Goal: Subscribe to service/newsletter

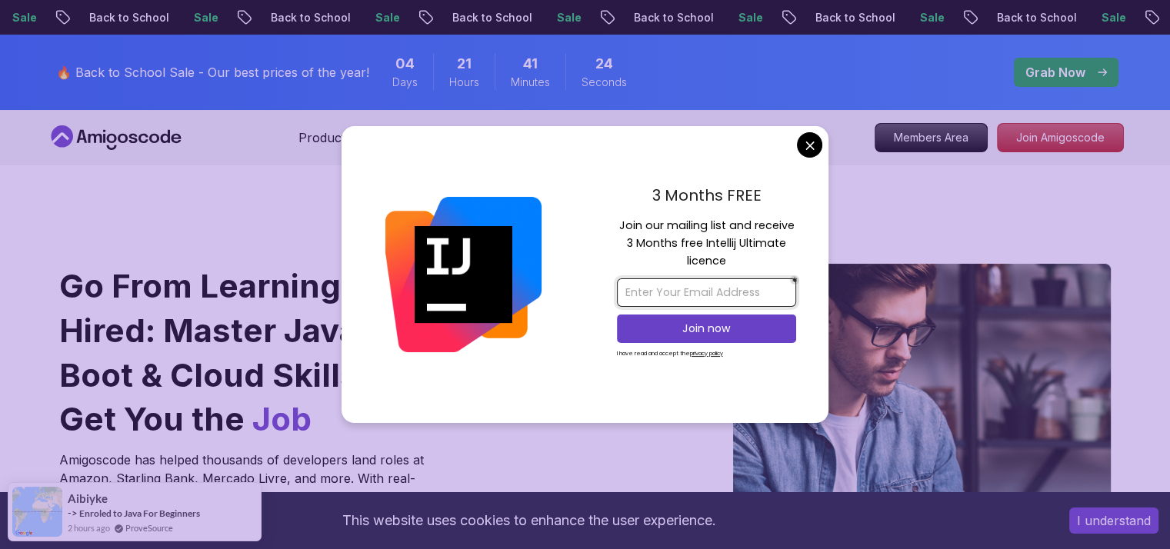
click at [712, 282] on input "email" at bounding box center [706, 292] width 179 height 28
type input "[EMAIL_ADDRESS][DOMAIN_NAME]"
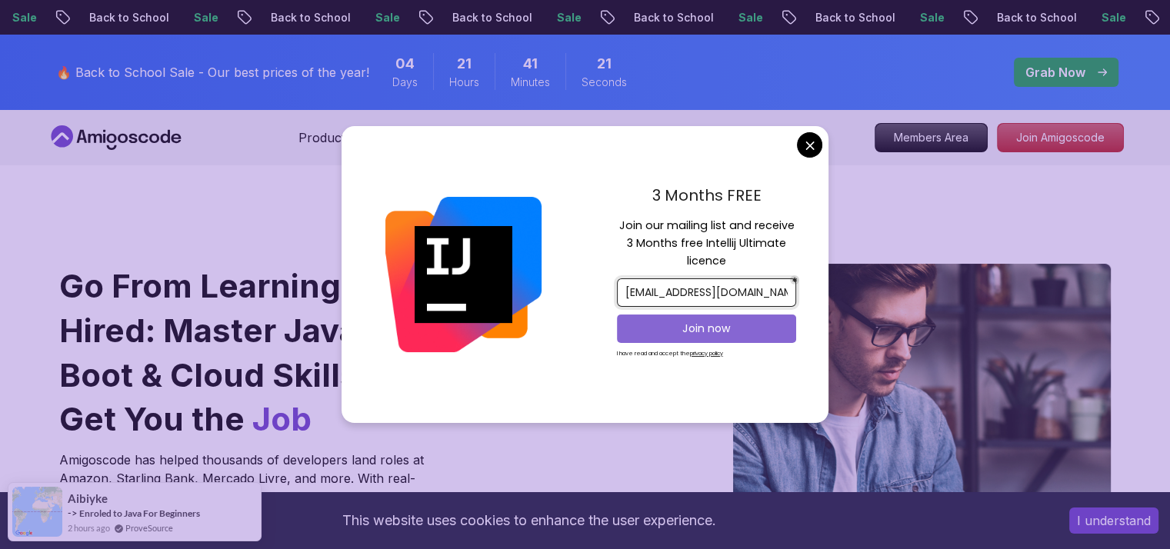
click at [708, 324] on p "Join now" at bounding box center [706, 328] width 145 height 15
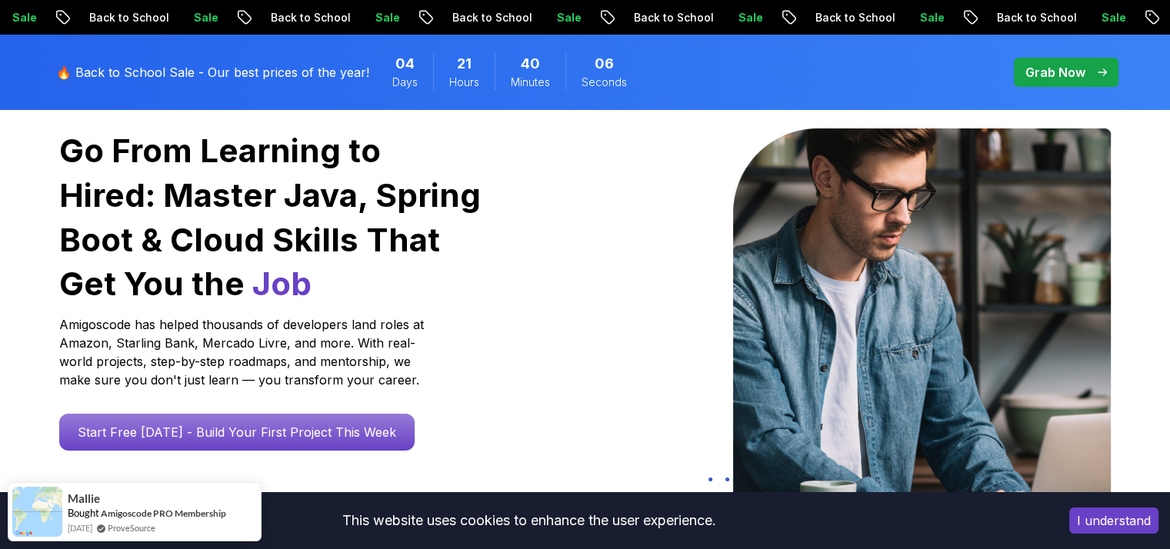
scroll to position [231, 0]
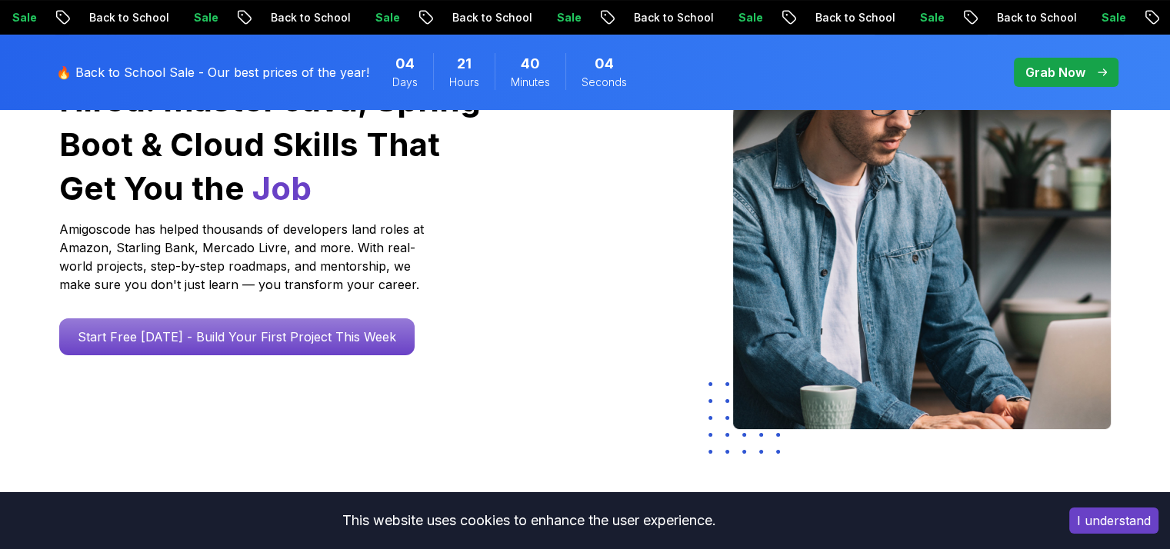
click at [1101, 527] on button "I understand" at bounding box center [1113, 521] width 89 height 26
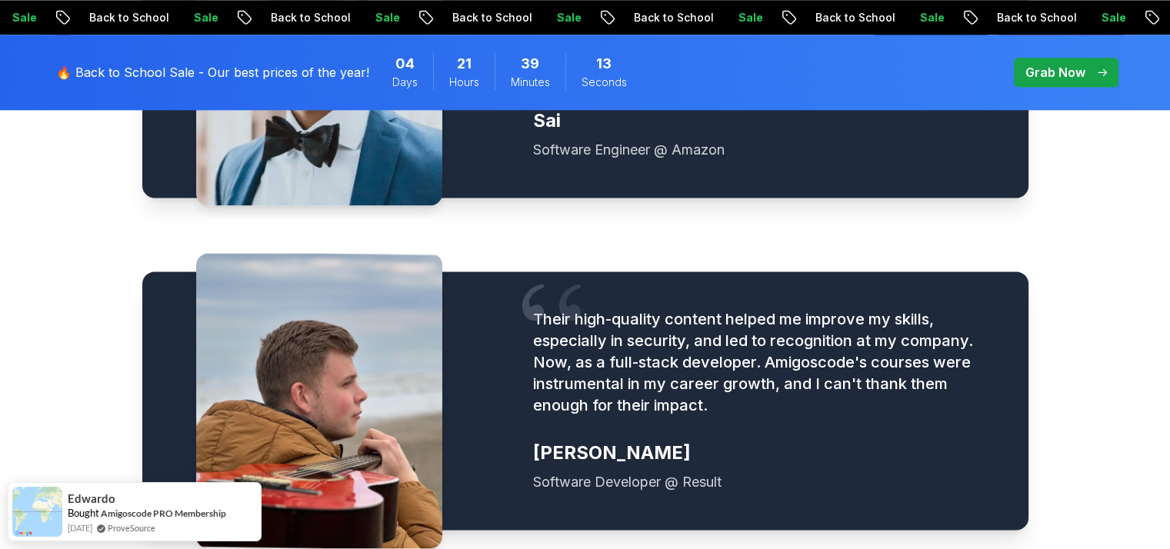
scroll to position [2231, 0]
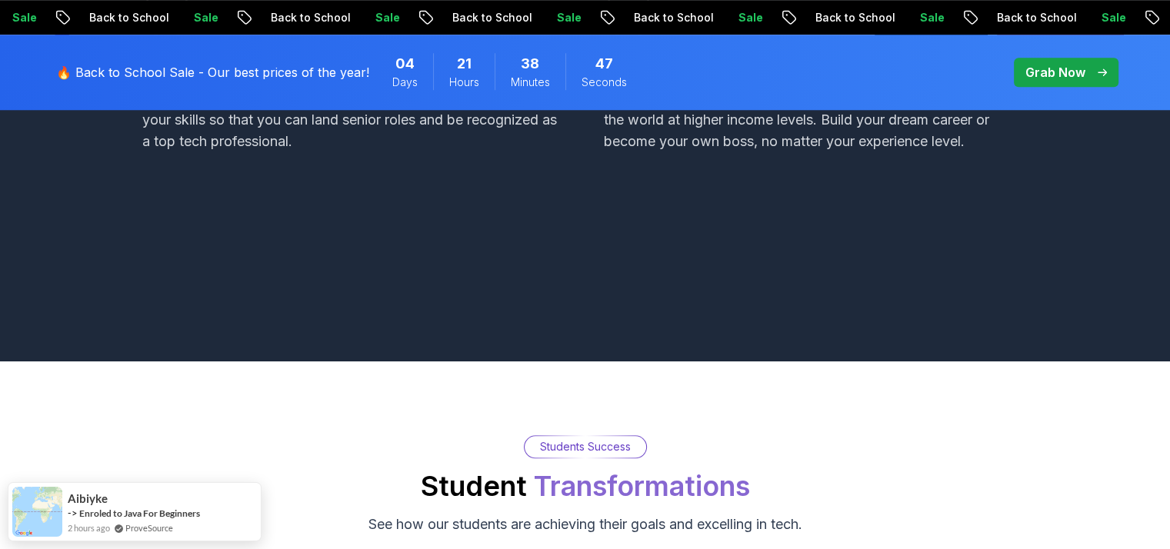
scroll to position [1461, 0]
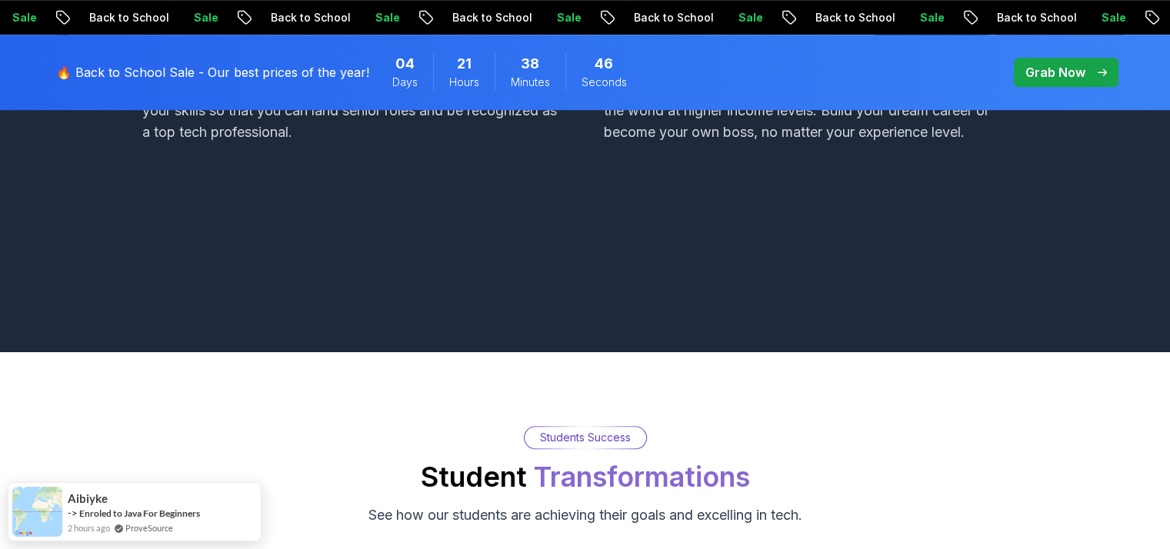
click at [1046, 72] on p "Grab Now" at bounding box center [1055, 72] width 60 height 18
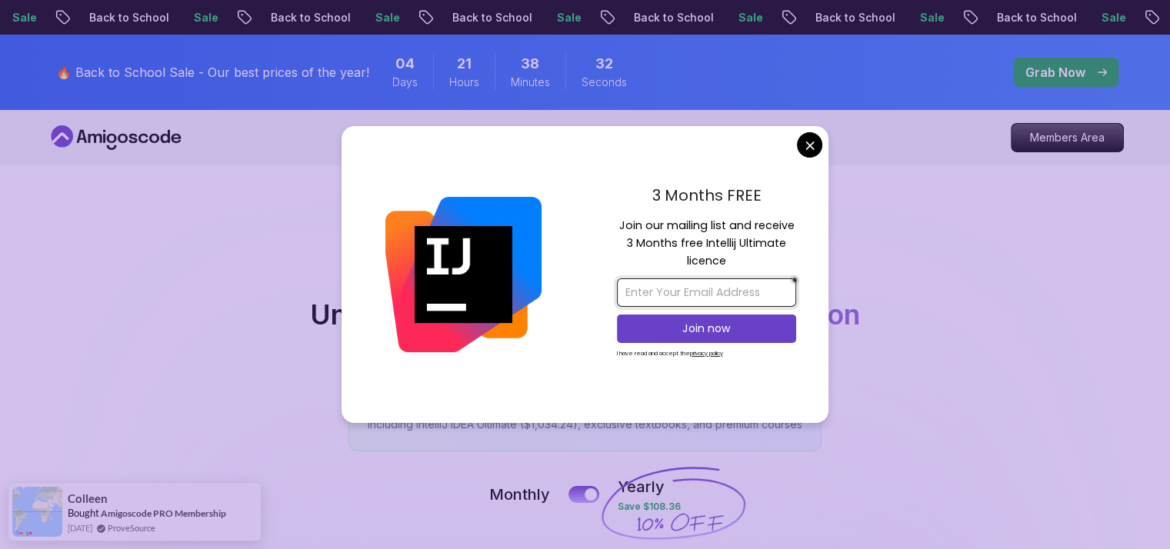
click at [745, 284] on input "email" at bounding box center [706, 292] width 179 height 28
type input "[EMAIL_ADDRESS][DOMAIN_NAME]"
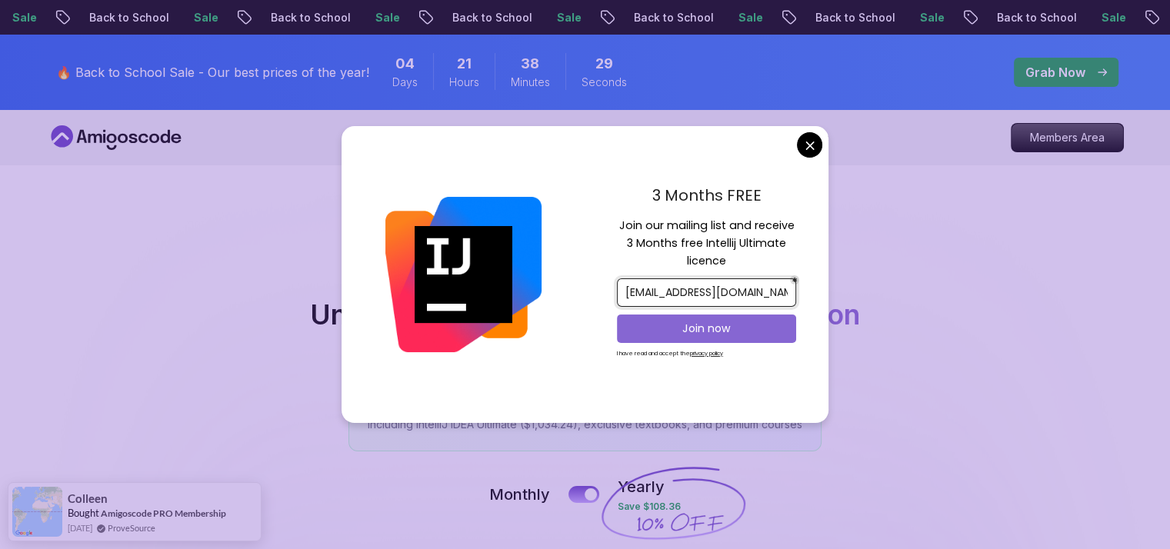
click at [720, 324] on p "Join now" at bounding box center [706, 328] width 145 height 15
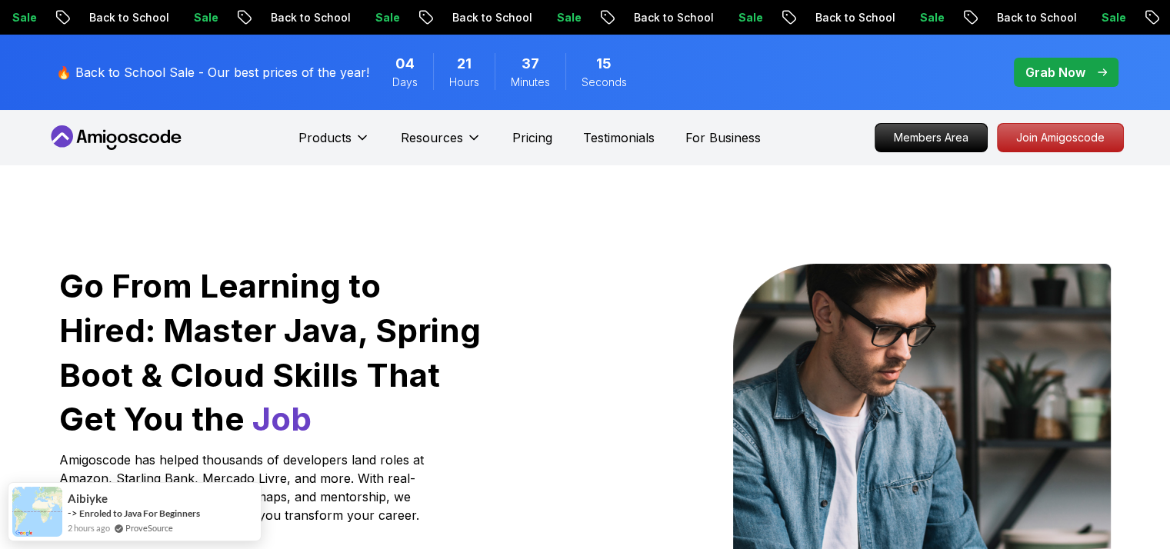
click at [73, 132] on icon at bounding box center [116, 137] width 138 height 25
click at [122, 132] on icon at bounding box center [116, 137] width 138 height 25
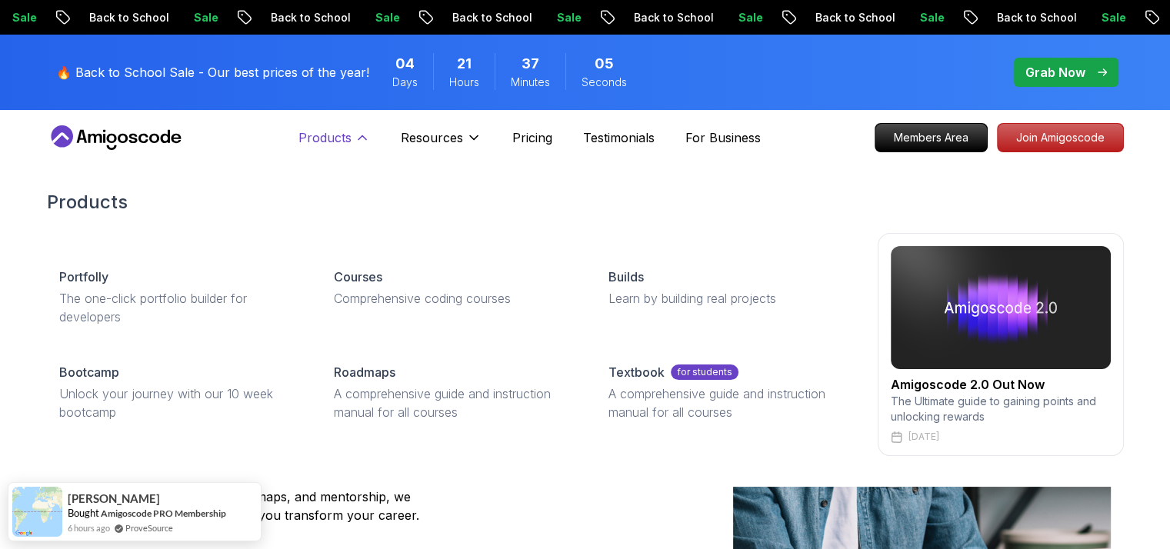
click at [362, 140] on icon at bounding box center [362, 137] width 15 height 15
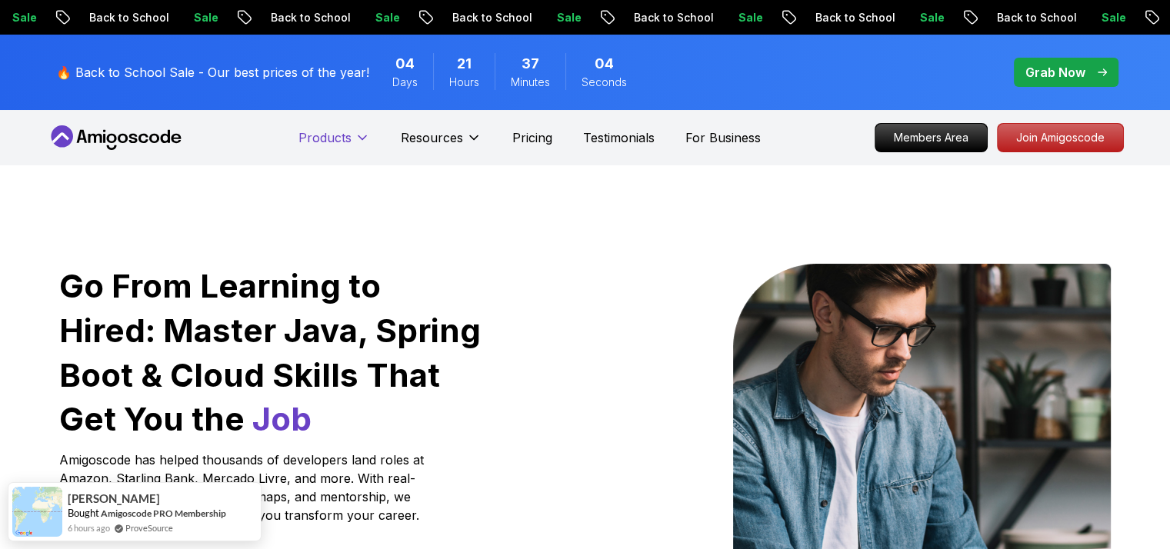
click at [362, 140] on icon at bounding box center [362, 137] width 15 height 15
